Goal: Check status: Check status

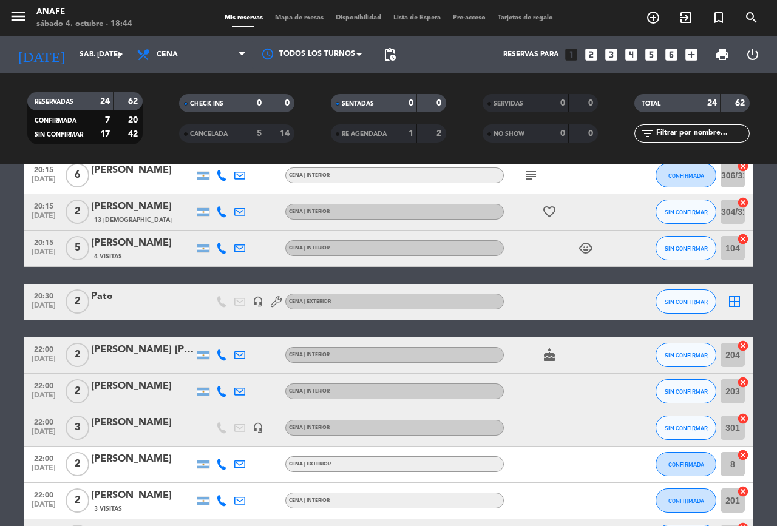
scroll to position [345, 0]
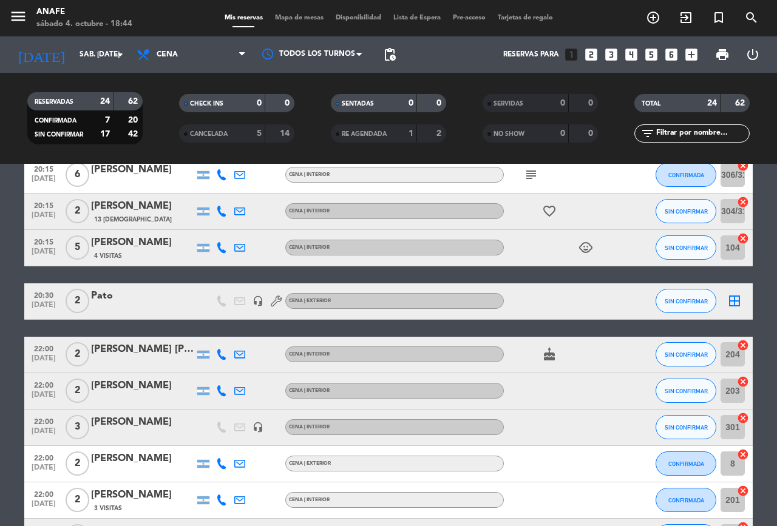
click at [143, 349] on div "[PERSON_NAME] [PERSON_NAME]" at bounding box center [142, 350] width 103 height 16
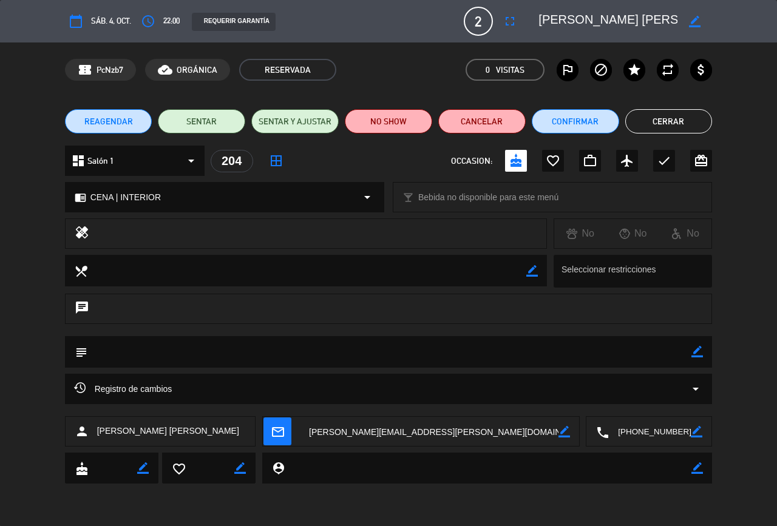
click at [680, 129] on button "Cerrar" at bounding box center [668, 121] width 87 height 24
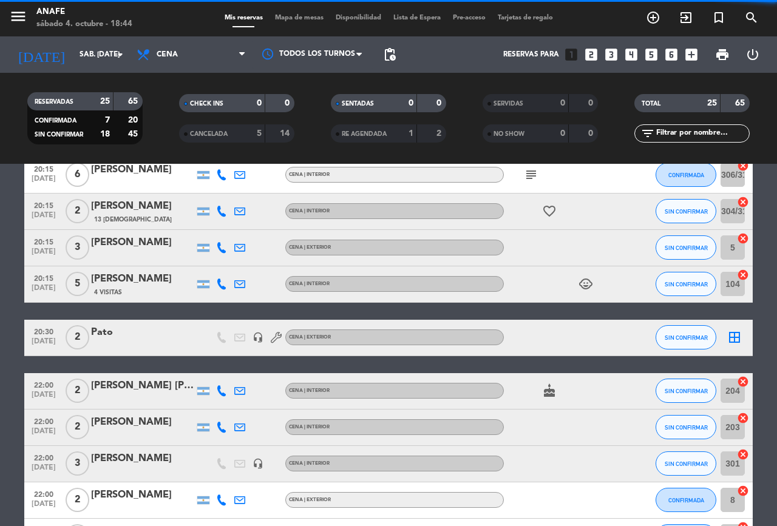
click at [225, 391] on icon at bounding box center [221, 391] width 11 height 11
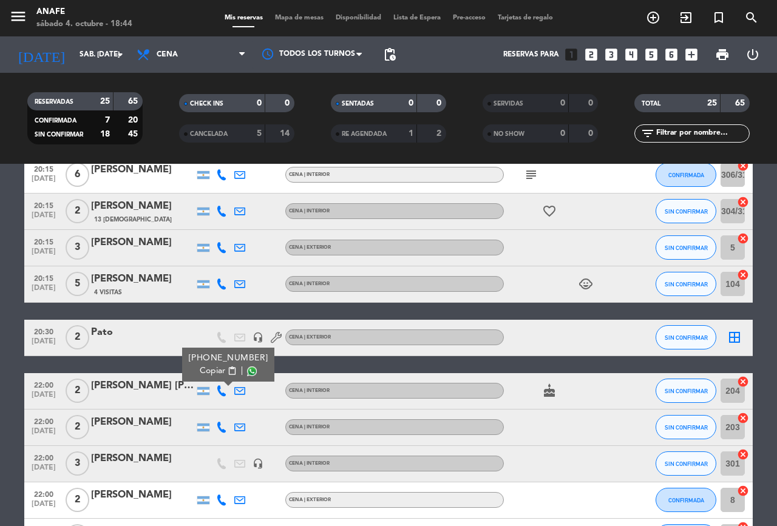
click at [248, 372] on span at bounding box center [252, 371] width 10 height 10
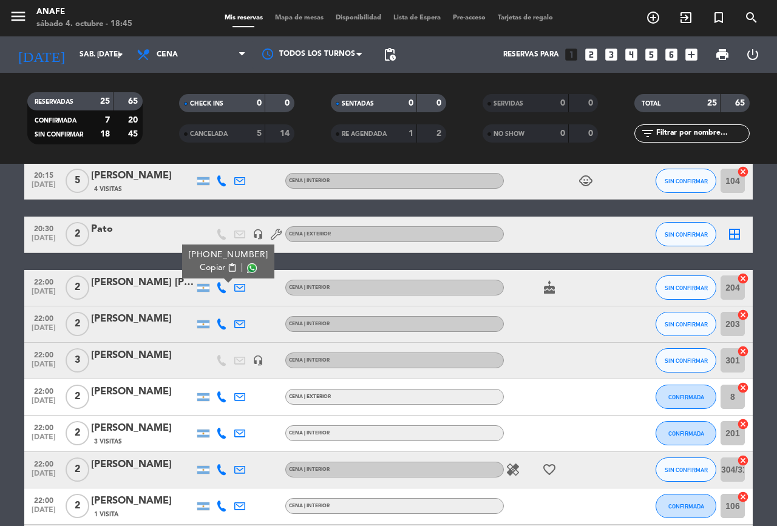
scroll to position [490, 0]
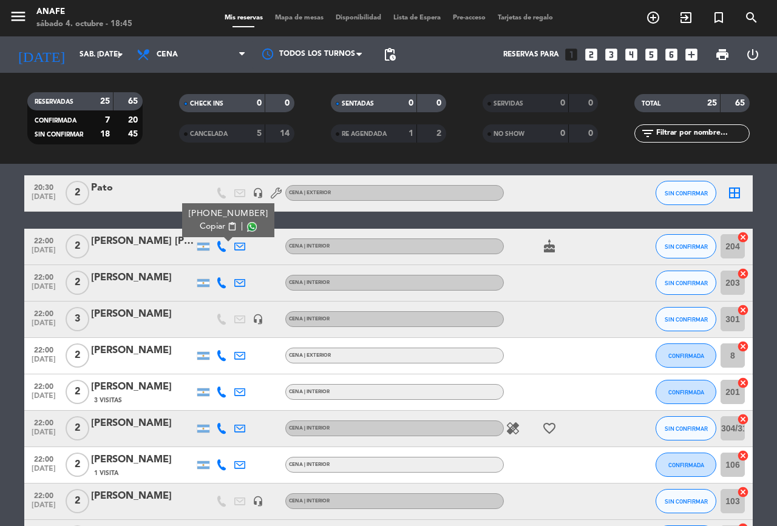
click at [221, 283] on icon at bounding box center [221, 282] width 11 height 11
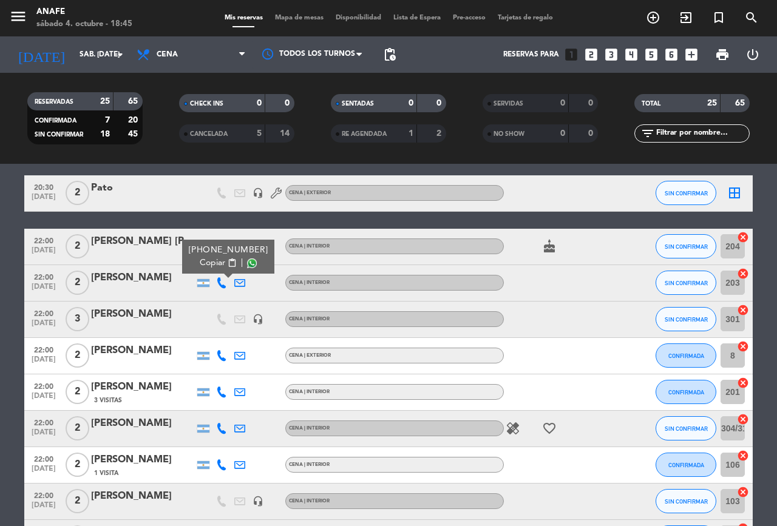
click at [250, 259] on span at bounding box center [252, 263] width 10 height 10
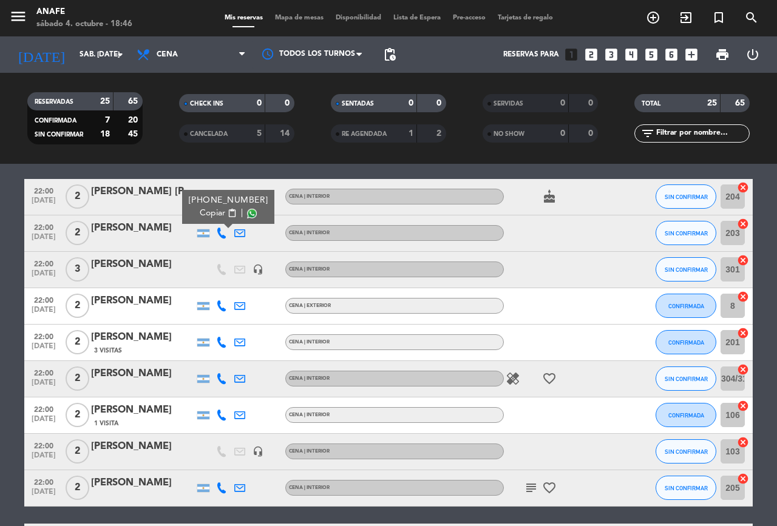
scroll to position [551, 0]
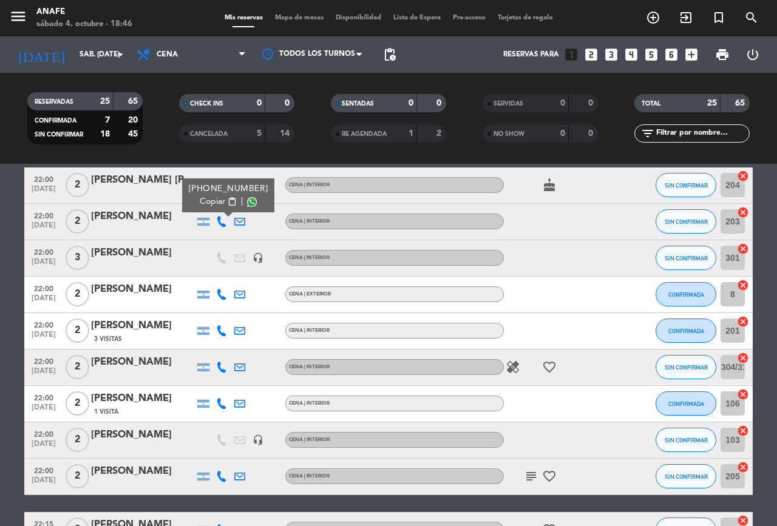
click at [222, 295] on icon at bounding box center [221, 294] width 11 height 11
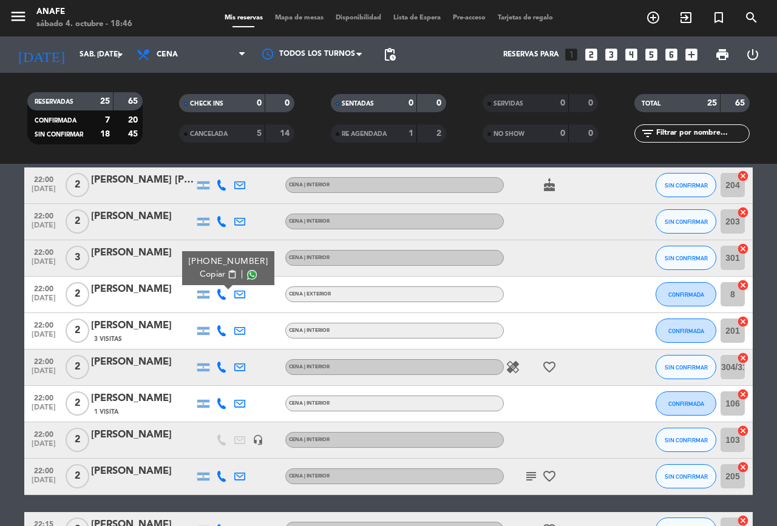
click at [247, 271] on span at bounding box center [252, 275] width 10 height 10
click at [223, 333] on icon at bounding box center [221, 330] width 11 height 11
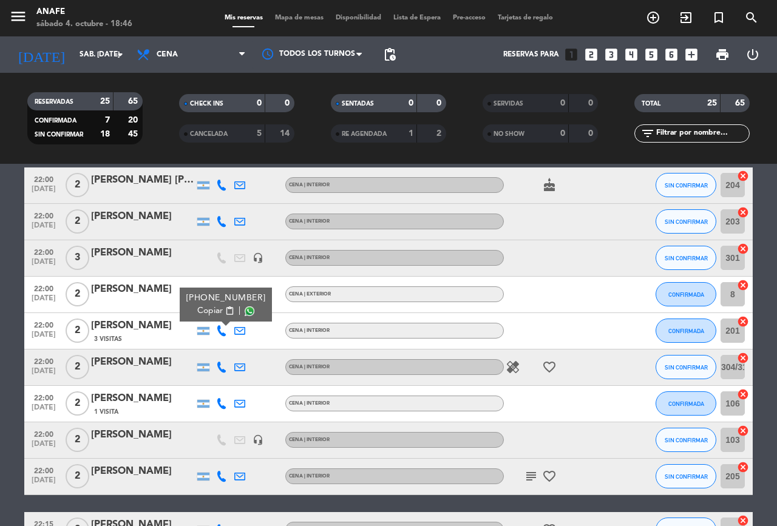
click at [246, 311] on span at bounding box center [250, 311] width 10 height 10
click at [223, 364] on icon at bounding box center [221, 367] width 11 height 11
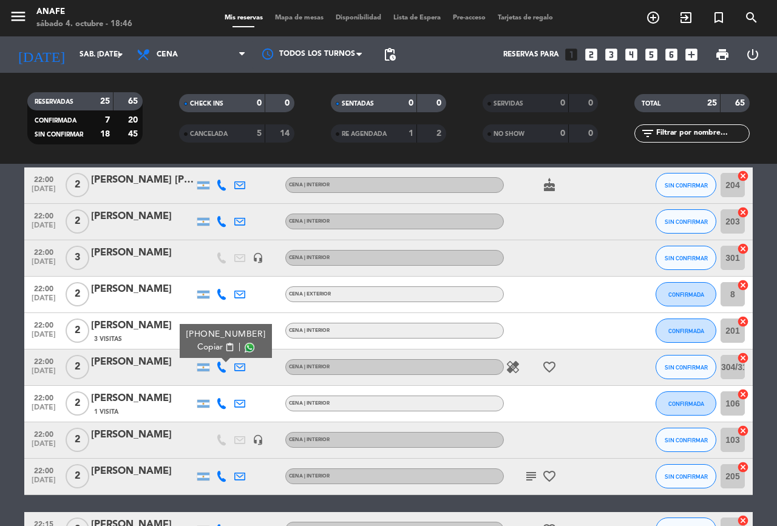
click at [246, 345] on span at bounding box center [250, 347] width 10 height 10
click at [222, 403] on icon at bounding box center [221, 403] width 11 height 11
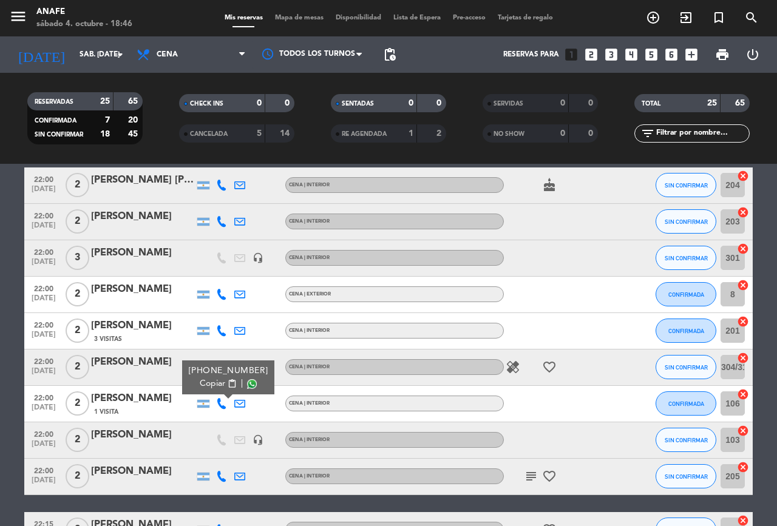
click at [247, 384] on span at bounding box center [252, 384] width 10 height 10
